Goal: Transaction & Acquisition: Purchase product/service

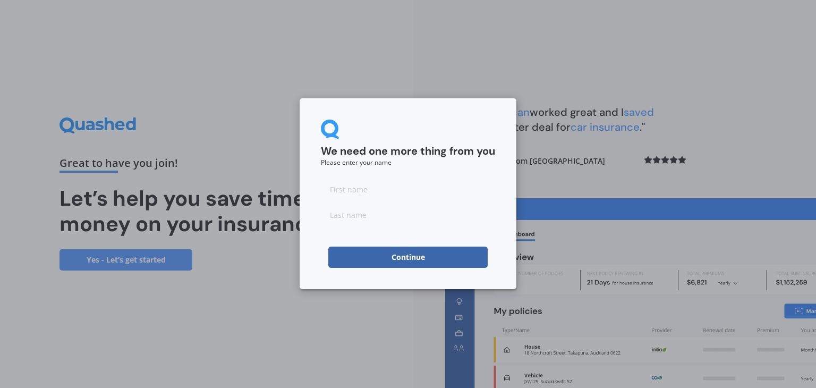
click at [385, 198] on input at bounding box center [408, 188] width 174 height 21
type input "[PERSON_NAME]"
type input "M"
click button "Continue" at bounding box center [407, 256] width 159 height 21
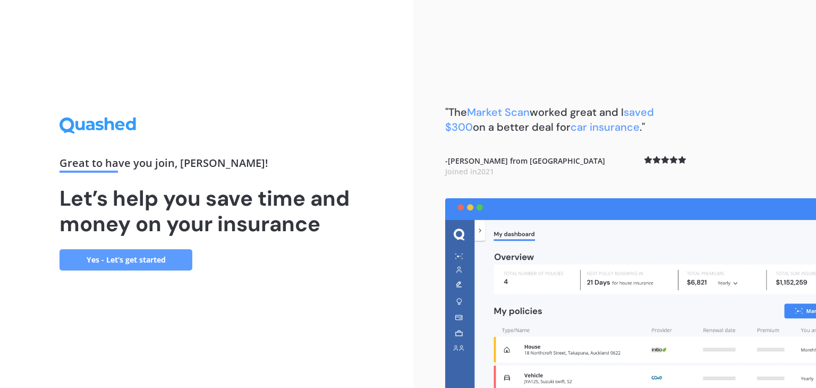
click at [146, 261] on link "Yes - Let’s get started" at bounding box center [125, 259] width 133 height 21
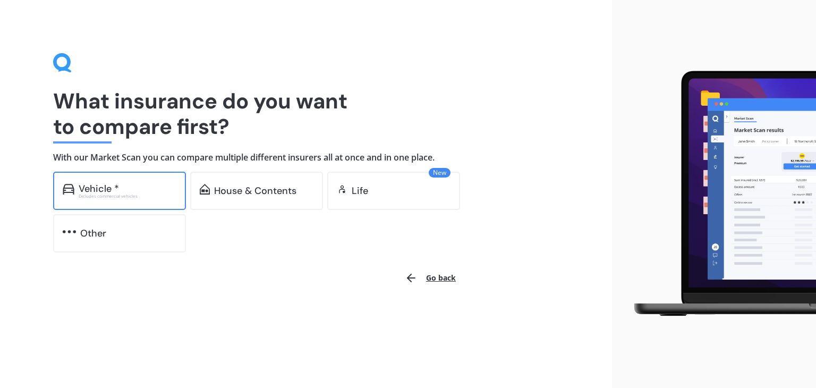
click at [143, 190] on div "Vehicle *" at bounding box center [128, 188] width 98 height 11
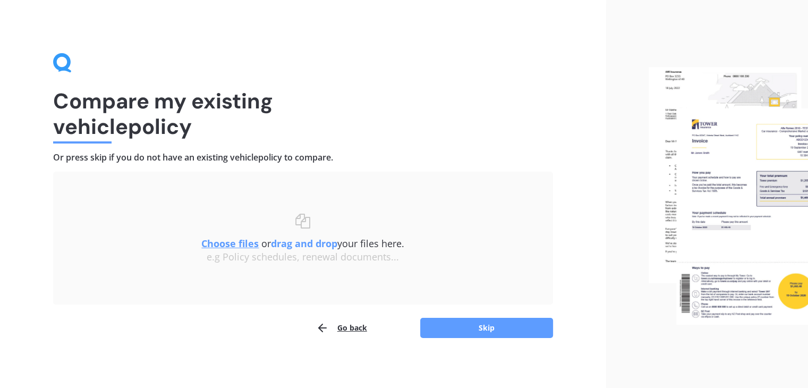
click at [341, 328] on button "Go back" at bounding box center [341, 327] width 51 height 21
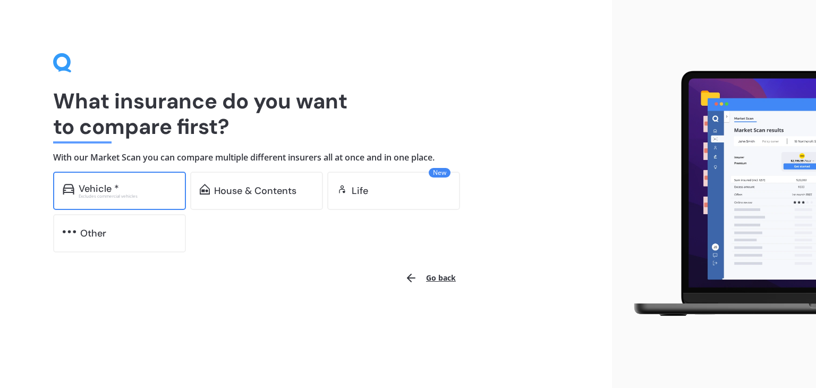
click at [117, 206] on div "Vehicle * Excludes commercial vehicles" at bounding box center [119, 191] width 133 height 38
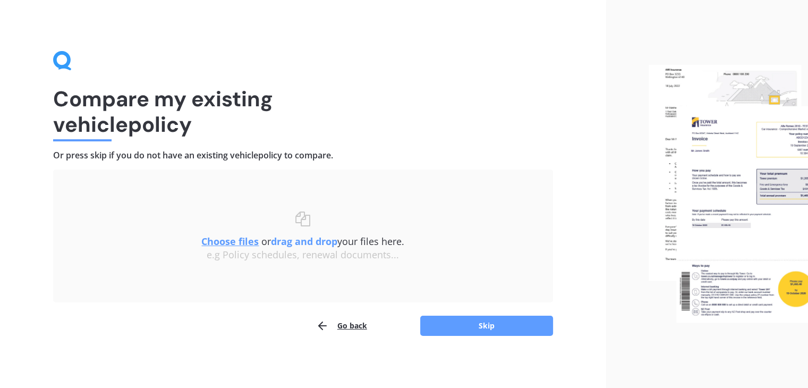
scroll to position [4, 0]
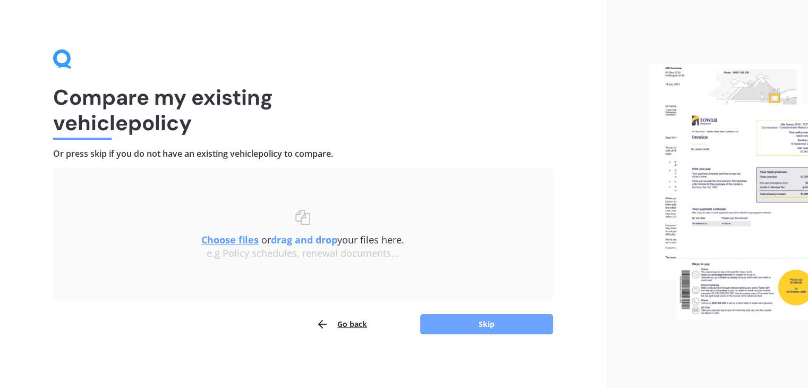
click at [434, 322] on button "Skip" at bounding box center [486, 324] width 133 height 20
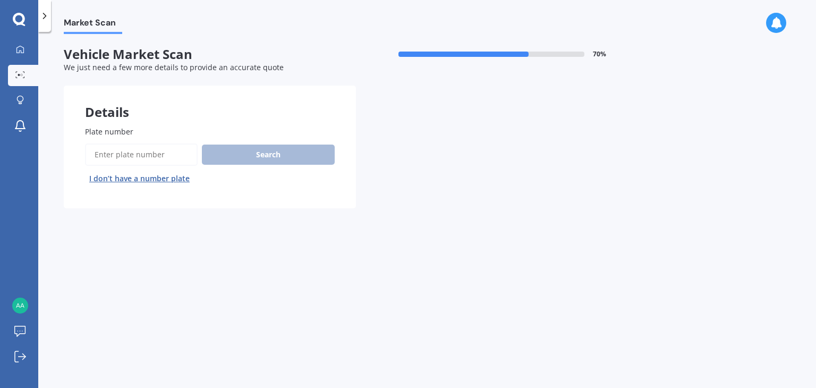
click at [139, 151] on input "Plate number" at bounding box center [141, 154] width 113 height 22
type input "NNr278"
click at [240, 165] on div "Search I don’t have a number plate" at bounding box center [210, 165] width 250 height 44
click at [251, 158] on button "Search" at bounding box center [268, 154] width 133 height 20
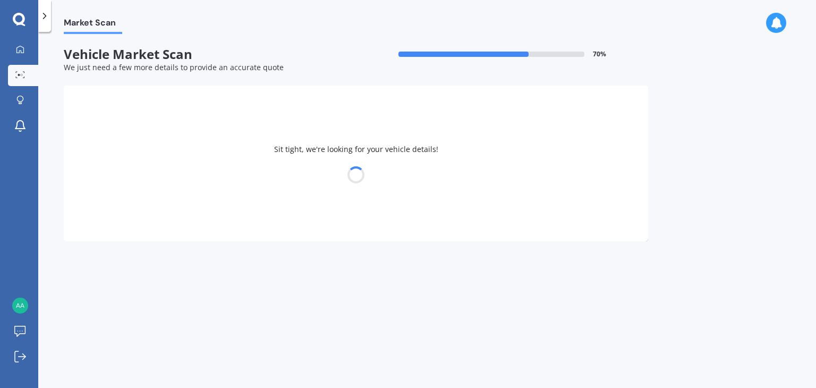
select select "AUDI"
select select "S3"
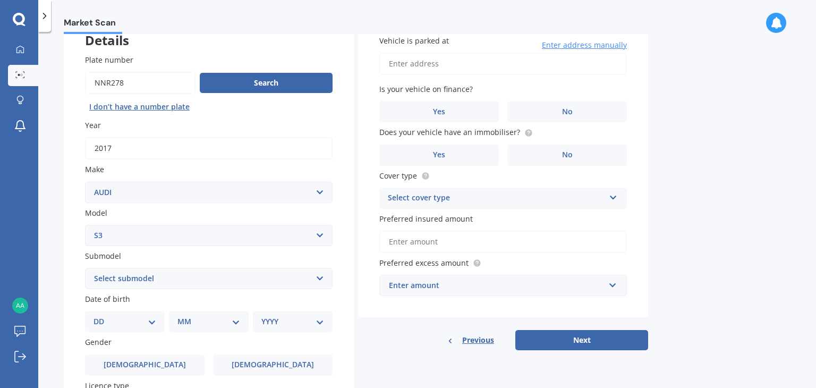
scroll to position [106, 0]
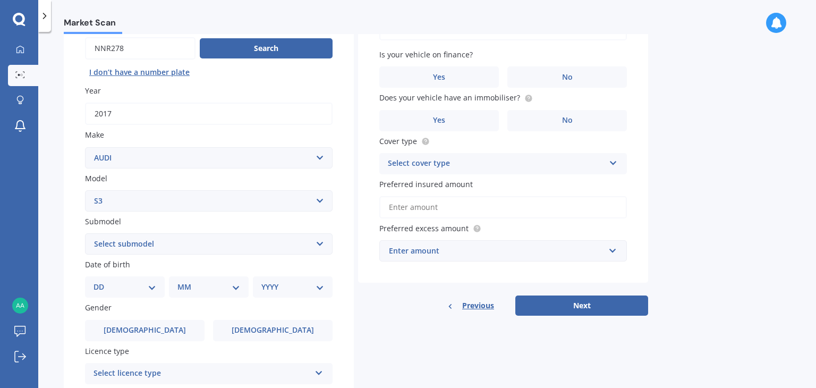
click at [188, 246] on select "Select submodel (All)" at bounding box center [208, 243] width 247 height 21
select select "(ALL)"
click at [85, 233] on select "Select submodel (All)" at bounding box center [208, 243] width 247 height 21
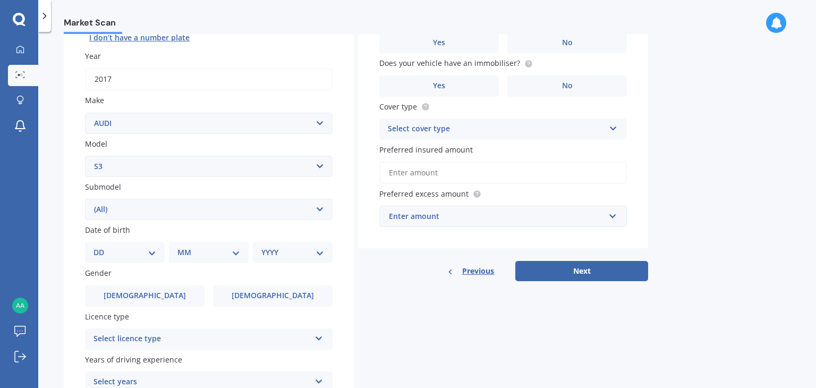
scroll to position [159, 0]
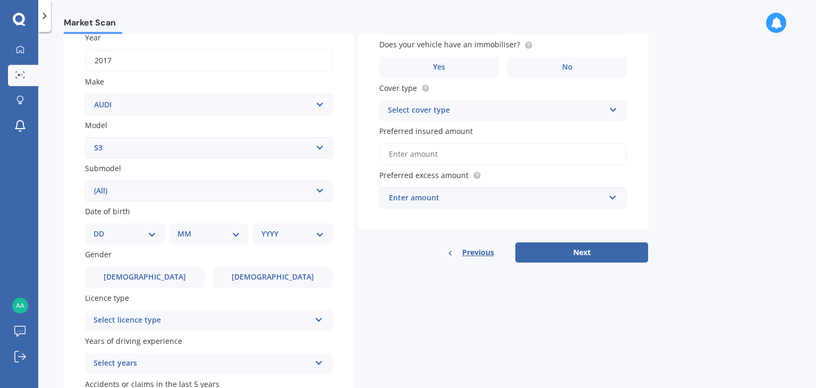
click at [148, 234] on select "DD 01 02 03 04 05 06 07 08 09 10 11 12 13 14 15 16 17 18 19 20 21 22 23 24 25 2…" at bounding box center [124, 234] width 63 height 12
click at [146, 235] on select "DD 01 02 03 04 05 06 07 08 09 10 11 12 13 14 15 16 17 18 19 20 21 22 23 24 25 2…" at bounding box center [124, 234] width 63 height 12
select select "16"
click at [102, 228] on select "DD 01 02 03 04 05 06 07 08 09 10 11 12 13 14 15 16 17 18 19 20 21 22 23 24 25 2…" at bounding box center [124, 234] width 63 height 12
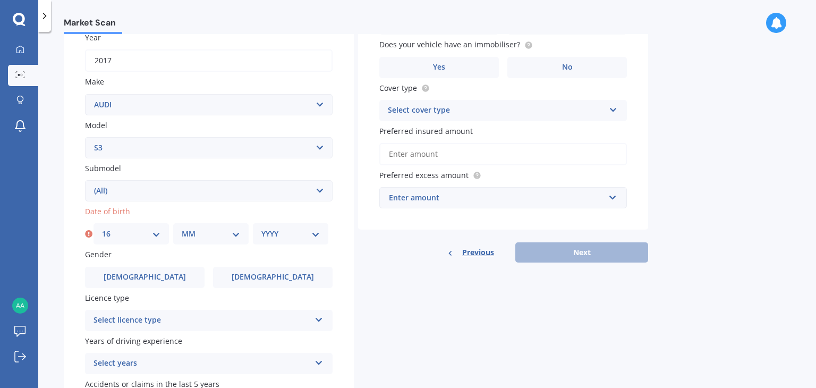
click at [208, 243] on div "MM 01 02 03 04 05 06 07 08 09 10 11 12" at bounding box center [210, 233] width 75 height 21
click at [210, 234] on select "MM 01 02 03 04 05 06 07 08 09 10 11 12" at bounding box center [211, 234] width 58 height 12
select select "11"
click at [182, 228] on select "MM 01 02 03 04 05 06 07 08 09 10 11 12" at bounding box center [211, 234] width 58 height 12
click at [269, 239] on select "YYYY 2025 2024 2023 2022 2021 2020 2019 2018 2017 2016 2015 2014 2013 2012 2011…" at bounding box center [290, 234] width 58 height 12
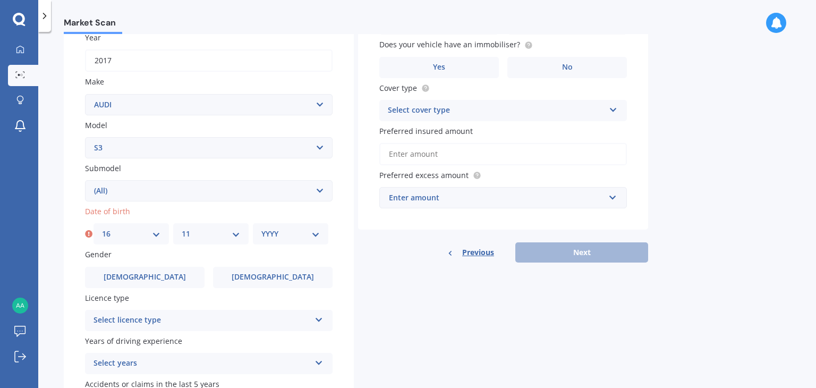
select select "2002"
click at [261, 228] on select "YYYY 2025 2024 2023 2022 2021 2020 2019 2018 2017 2016 2015 2014 2013 2012 2011…" at bounding box center [290, 234] width 58 height 12
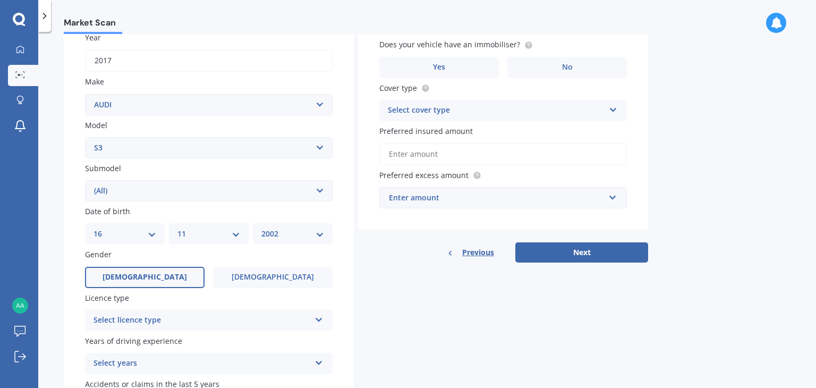
click at [149, 284] on label "[DEMOGRAPHIC_DATA]" at bounding box center [144, 277] width 119 height 21
click at [0, 0] on input "[DEMOGRAPHIC_DATA]" at bounding box center [0, 0] width 0 height 0
click at [149, 320] on div "Select licence type" at bounding box center [201, 320] width 217 height 13
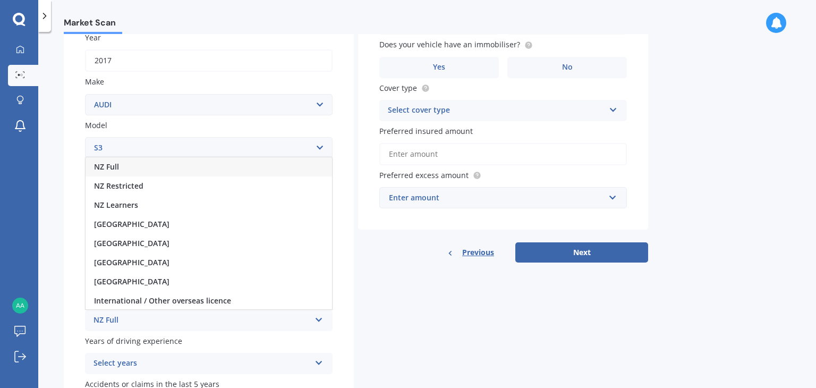
click at [148, 170] on div "NZ Full" at bounding box center [208, 166] width 246 height 19
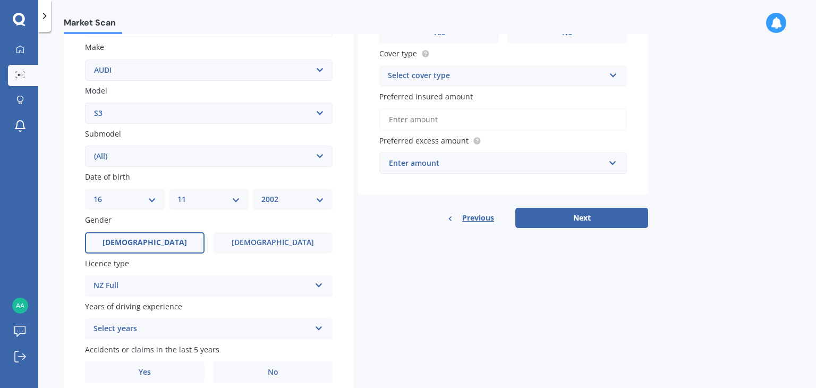
scroll to position [238, 0]
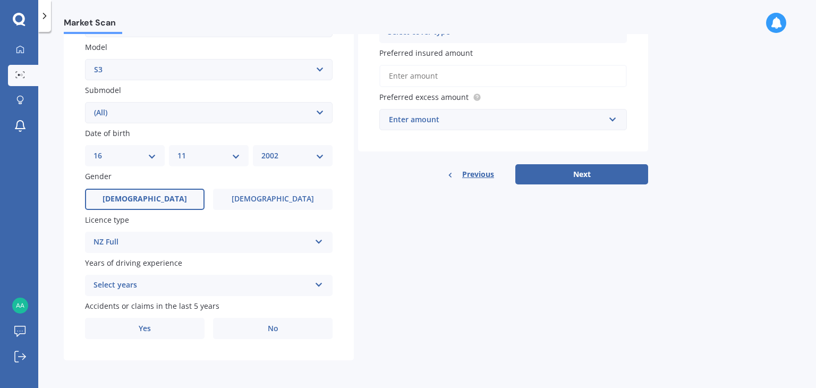
click at [130, 293] on div "Select years 5 or more years 4 years 3 years 2 years 1 year" at bounding box center [208, 285] width 247 height 21
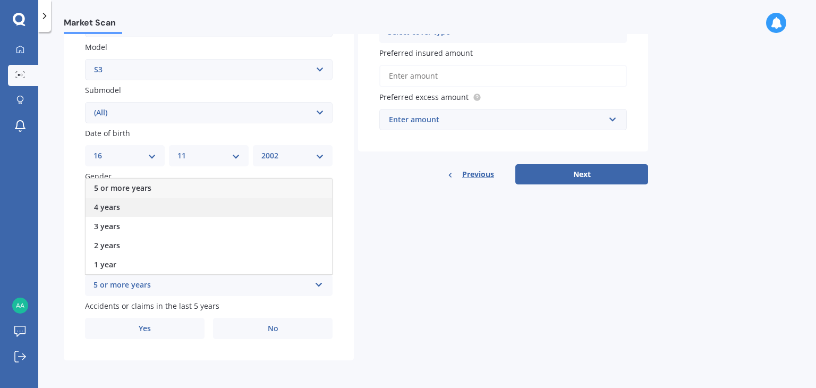
click at [143, 206] on div "4 years" at bounding box center [208, 207] width 246 height 19
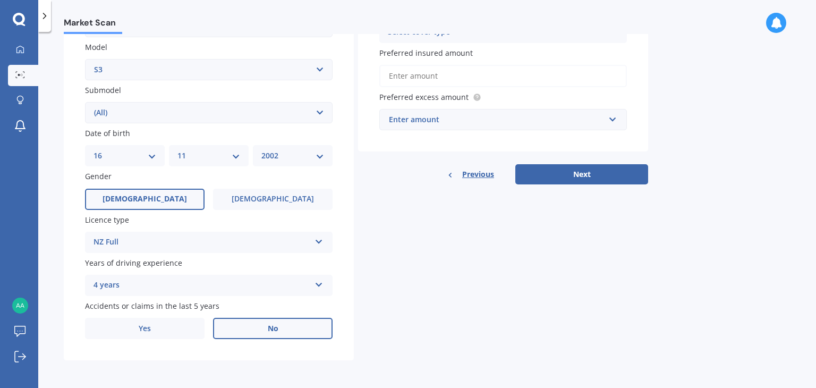
click at [234, 331] on label "No" at bounding box center [272, 328] width 119 height 21
click at [0, 0] on input "No" at bounding box center [0, 0] width 0 height 0
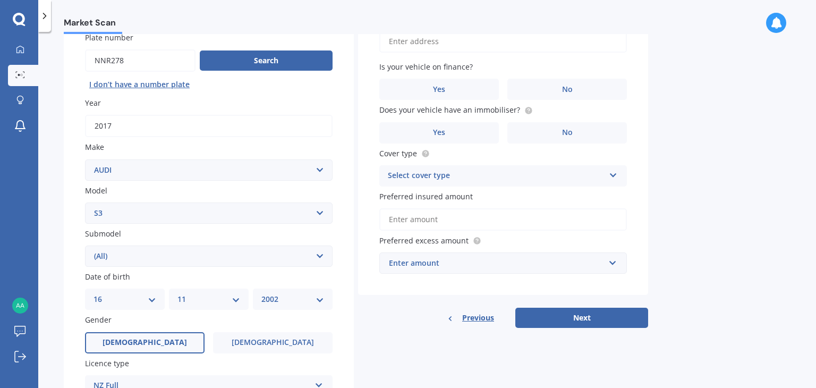
scroll to position [0, 0]
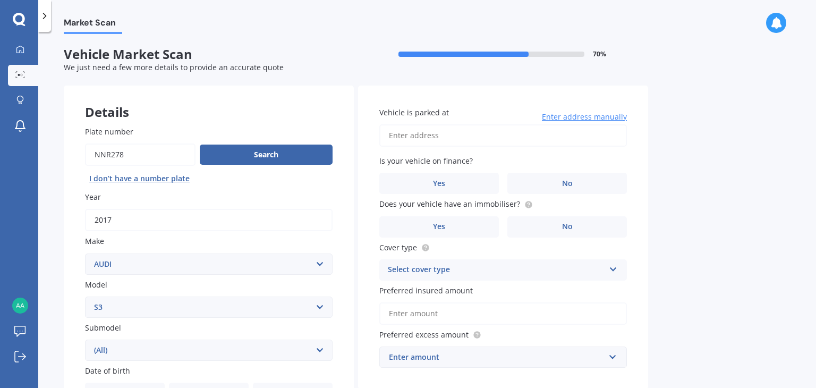
click at [457, 124] on input "Vehicle is parked at" at bounding box center [502, 135] width 247 height 22
type input "[STREET_ADDRESS][PERSON_NAME]"
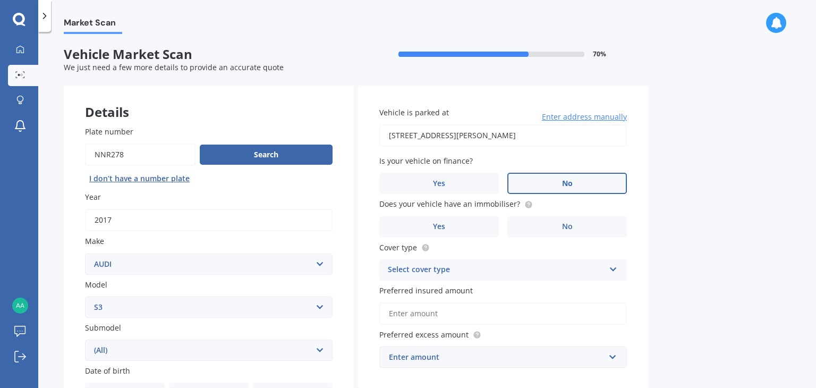
click at [552, 176] on label "No" at bounding box center [566, 183] width 119 height 21
click at [0, 0] on input "No" at bounding box center [0, 0] width 0 height 0
drag, startPoint x: 560, startPoint y: 226, endPoint x: 468, endPoint y: 217, distance: 92.3
click at [468, 217] on div "Yes No" at bounding box center [502, 226] width 247 height 21
click at [468, 219] on label "Yes" at bounding box center [438, 226] width 119 height 21
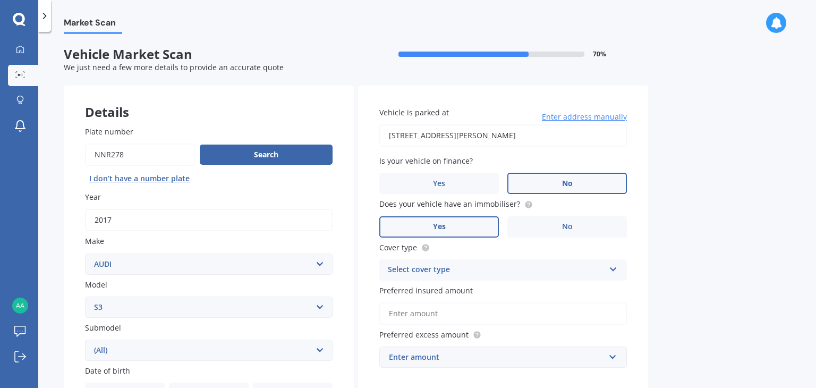
click at [0, 0] on input "Yes" at bounding box center [0, 0] width 0 height 0
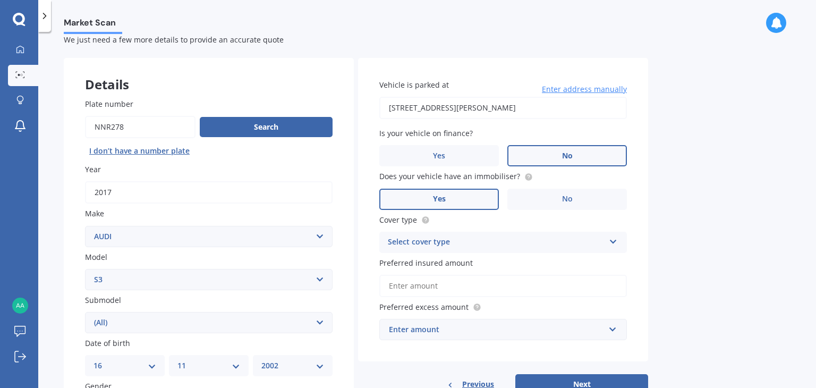
scroll to position [53, 0]
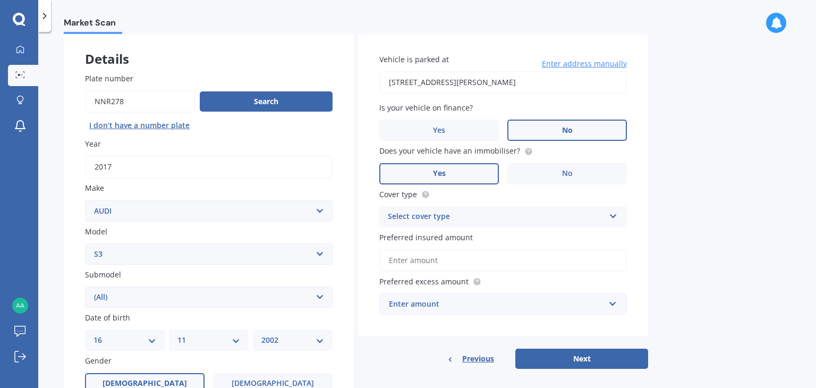
click at [444, 208] on div "Select cover type Comprehensive Third Party, Fire & Theft Third Party" at bounding box center [502, 216] width 247 height 21
click at [442, 243] on div "Comprehensive" at bounding box center [503, 237] width 246 height 19
click at [439, 258] on input "Preferred insured amount" at bounding box center [502, 260] width 247 height 22
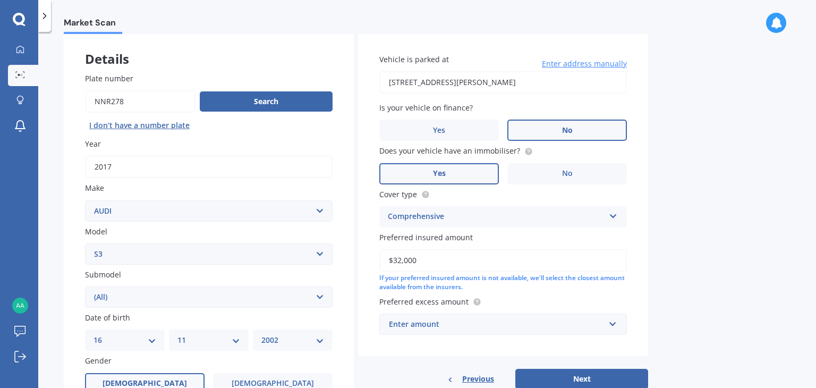
type input "$32,000"
click at [537, 332] on input "text" at bounding box center [499, 324] width 238 height 20
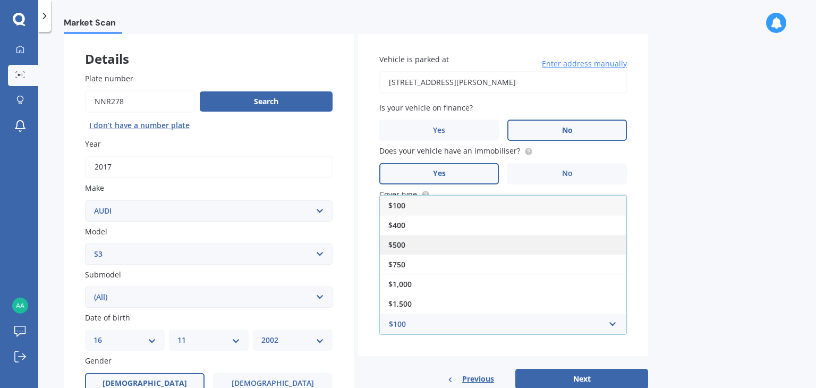
click at [482, 249] on div "$500" at bounding box center [503, 245] width 246 height 20
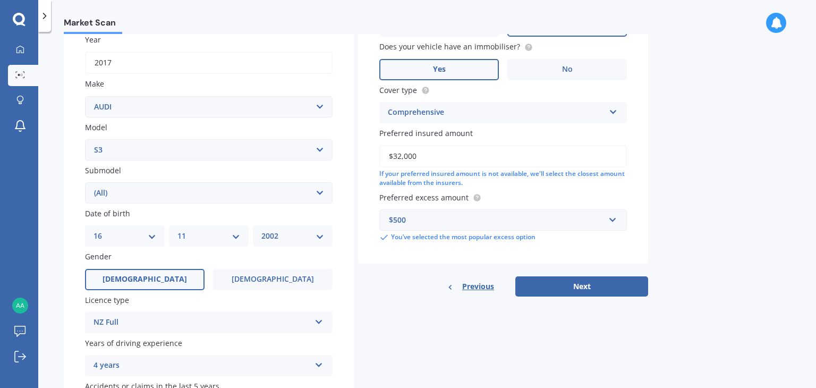
scroll to position [159, 0]
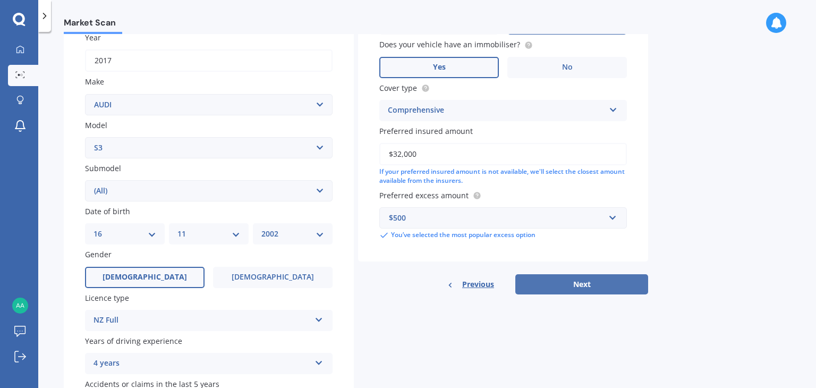
click at [565, 285] on button "Next" at bounding box center [581, 284] width 133 height 20
select select "16"
select select "11"
select select "2002"
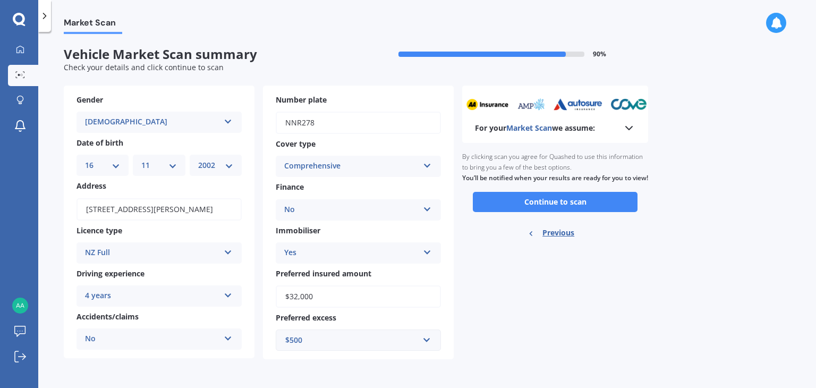
scroll to position [0, 0]
click at [635, 129] on icon at bounding box center [628, 128] width 13 height 13
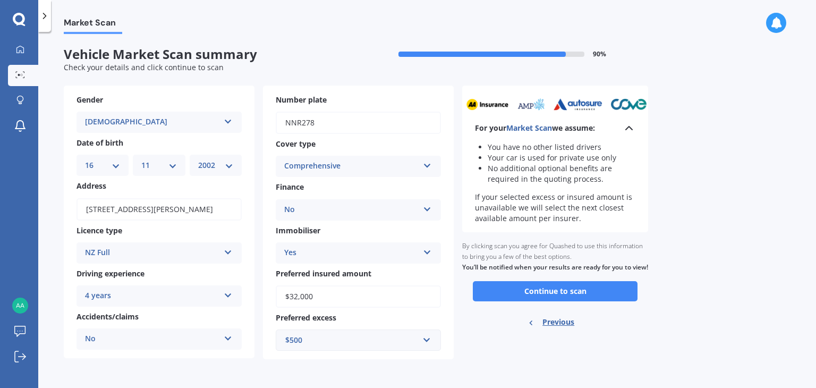
click at [635, 129] on icon at bounding box center [628, 128] width 13 height 13
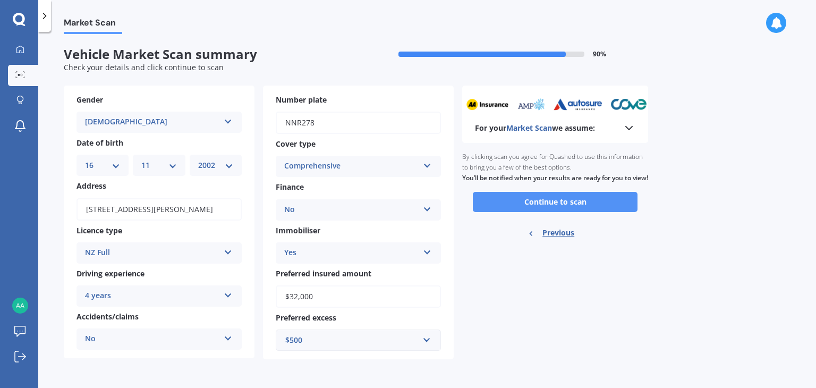
click at [583, 204] on button "Continue to scan" at bounding box center [555, 202] width 165 height 20
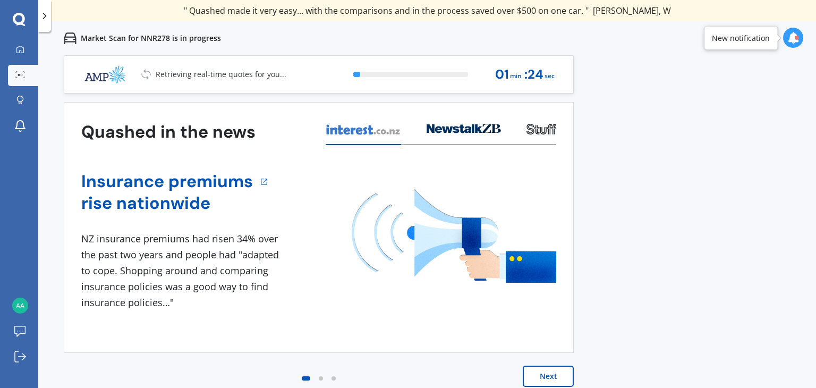
click at [649, 69] on div "Previous 80,000+ [DEMOGRAPHIC_DATA] consumers have signed up to shop and save t…" at bounding box center [426, 249] width 777 height 388
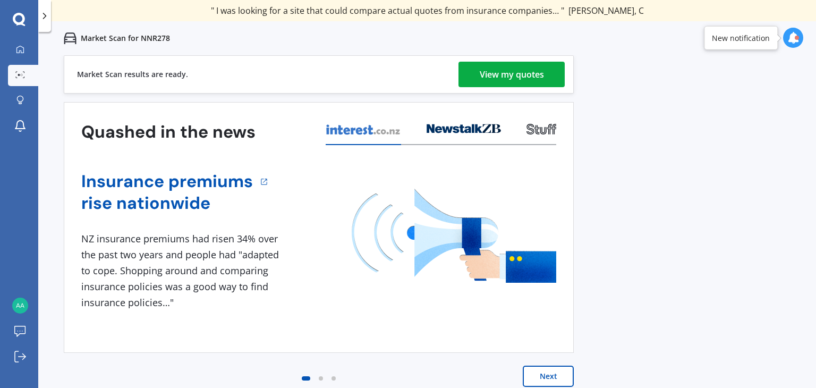
click at [550, 87] on div "Market Scan results are ready. View my quotes" at bounding box center [319, 74] width 510 height 38
click at [540, 80] on div "View my quotes" at bounding box center [512, 74] width 64 height 25
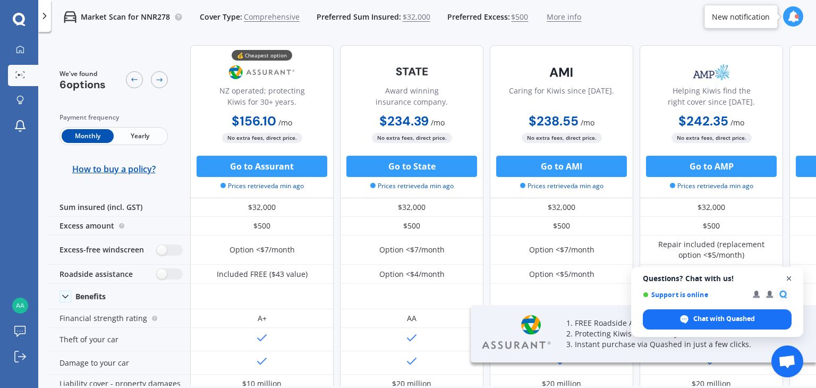
click at [786, 279] on span "Close chat" at bounding box center [788, 278] width 13 height 13
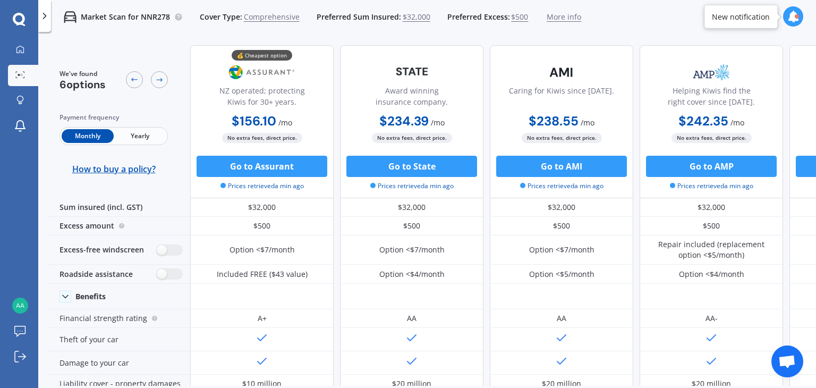
click at [138, 141] on span "Yearly" at bounding box center [140, 136] width 52 height 14
